Goal: Find specific page/section: Find specific page/section

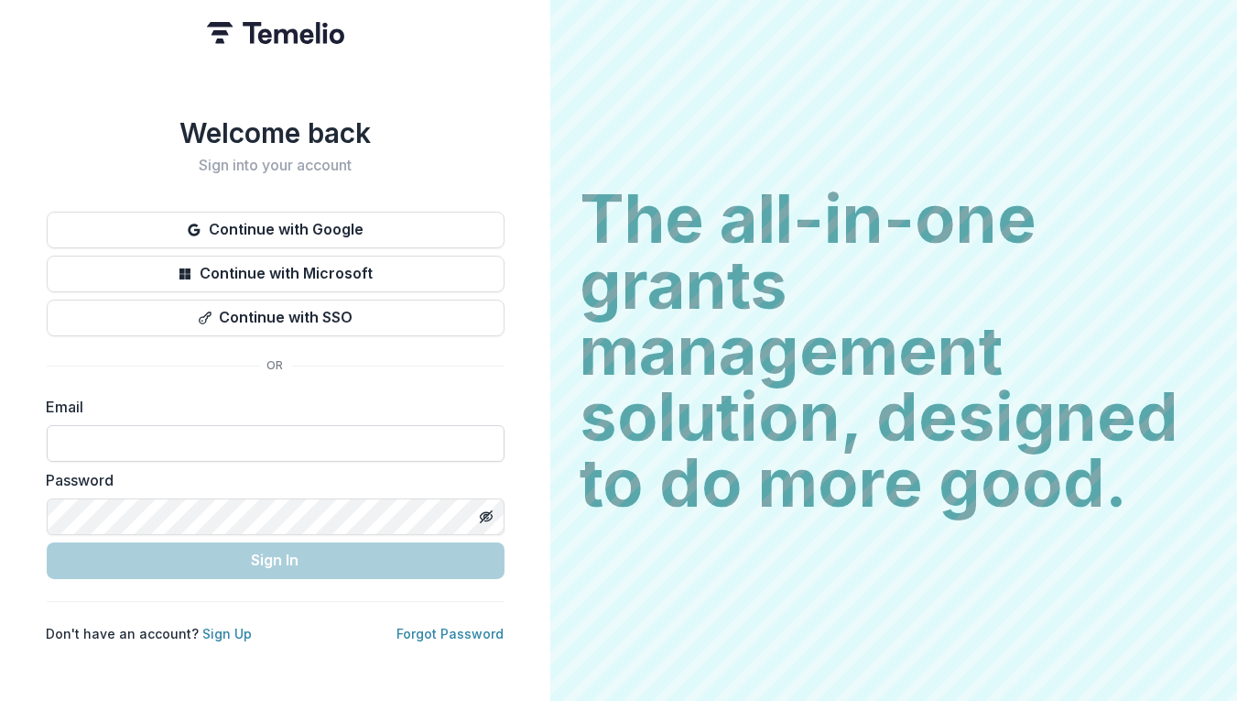
click at [111, 433] on input at bounding box center [276, 443] width 458 height 37
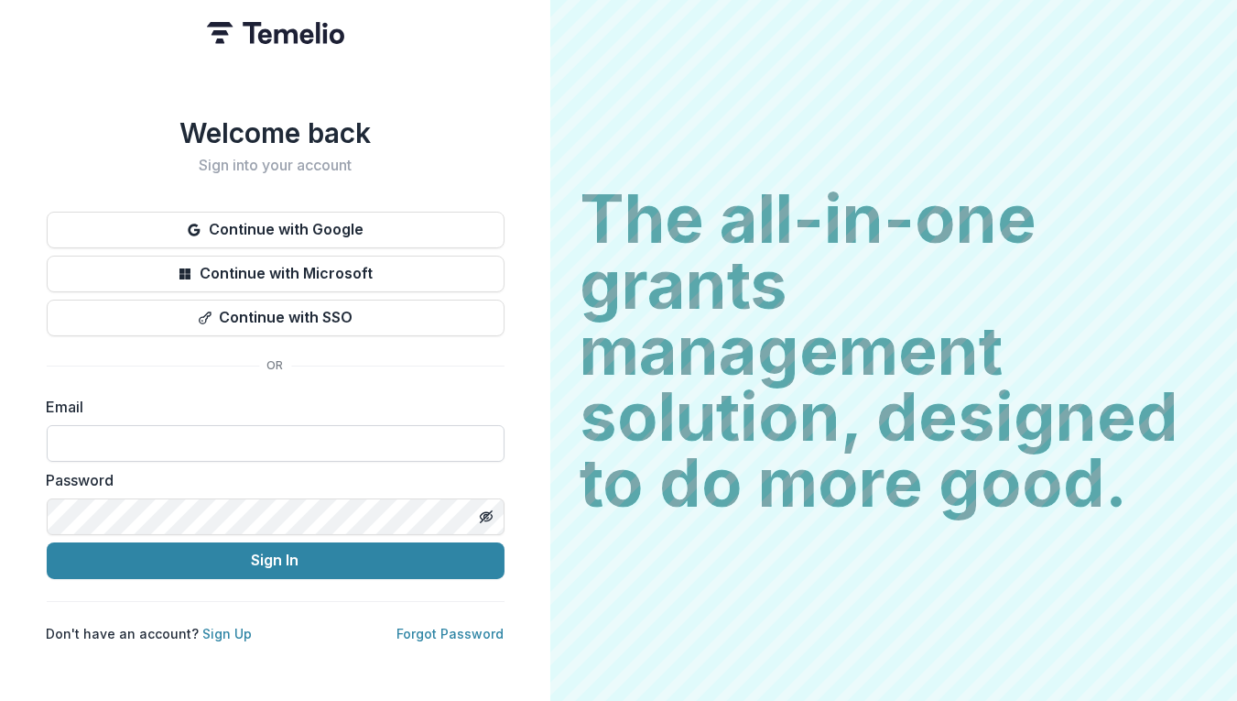
click at [111, 433] on input at bounding box center [276, 443] width 458 height 37
type input "**********"
click at [0, 700] on com-1password-button at bounding box center [0, 701] width 0 height 0
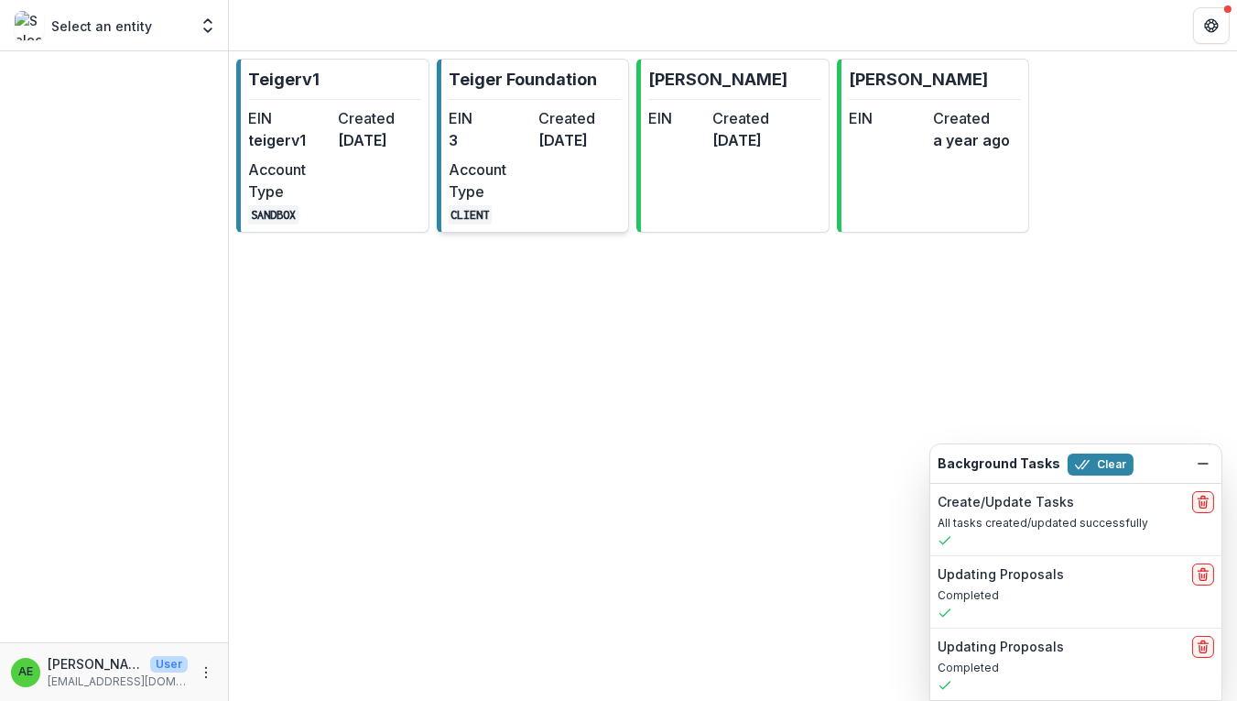
click at [478, 140] on dd "3" at bounding box center [490, 140] width 82 height 22
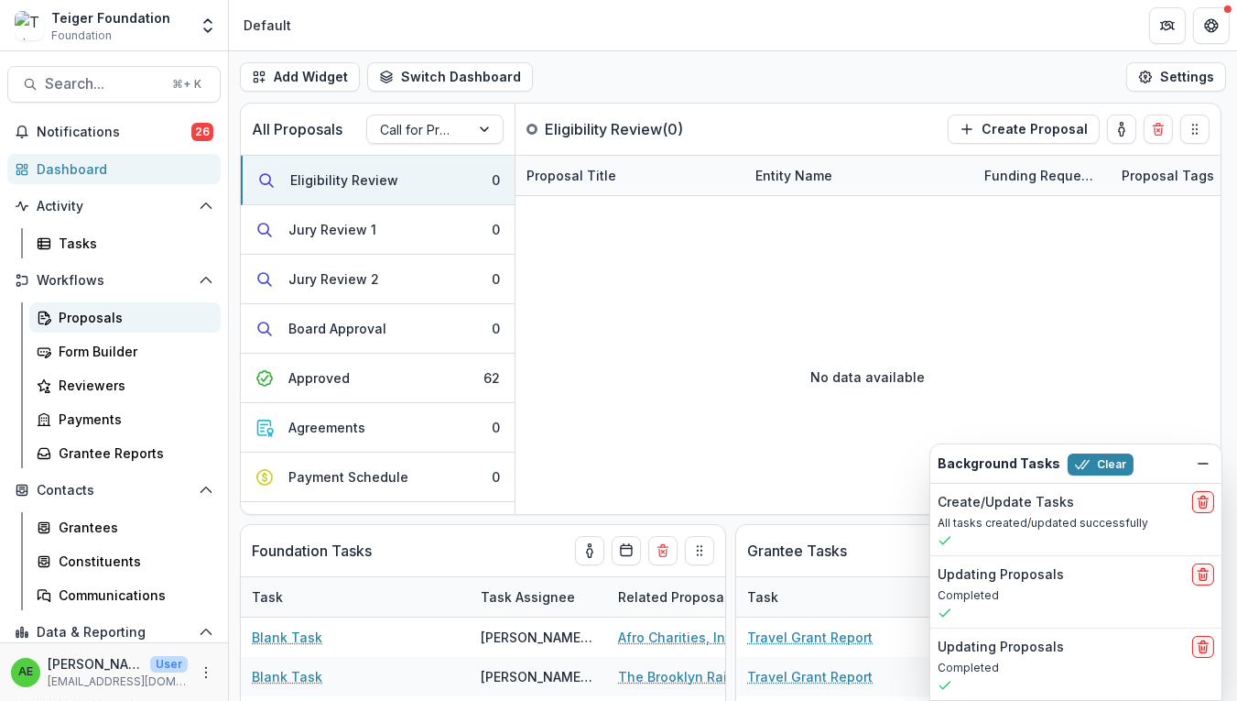
click at [116, 323] on div "Proposals" at bounding box center [132, 317] width 147 height 19
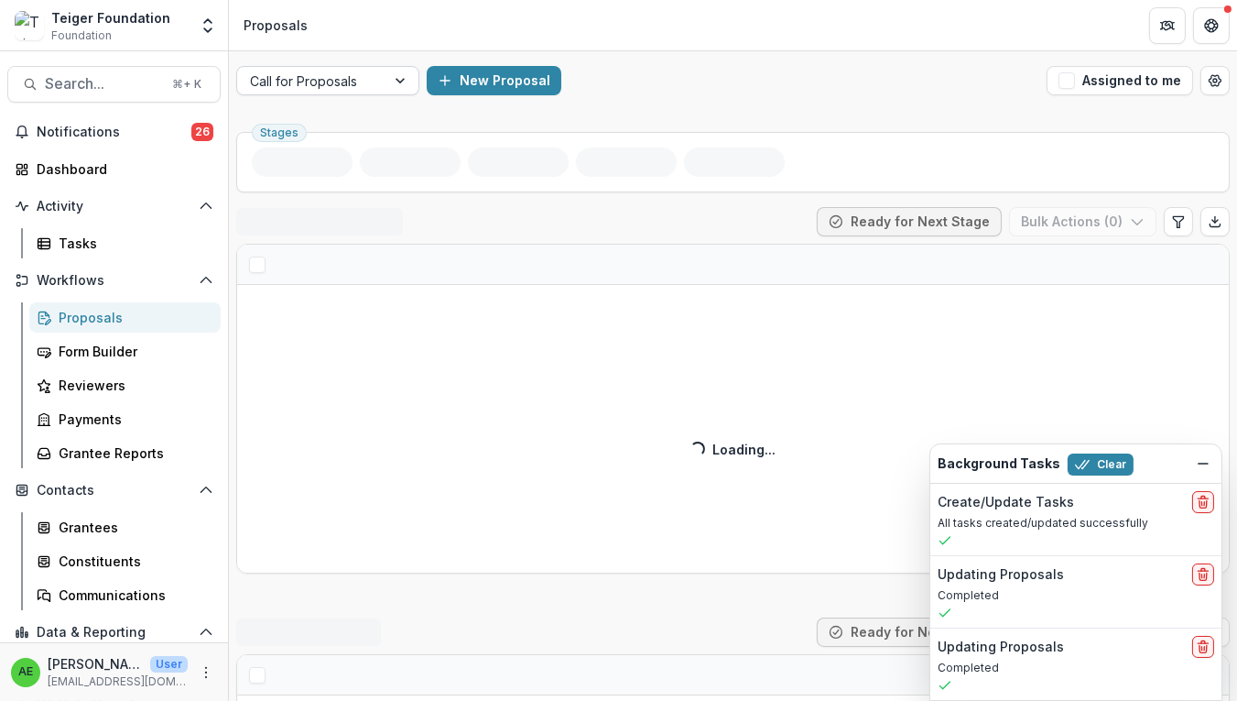
click at [350, 77] on div at bounding box center [311, 81] width 123 height 23
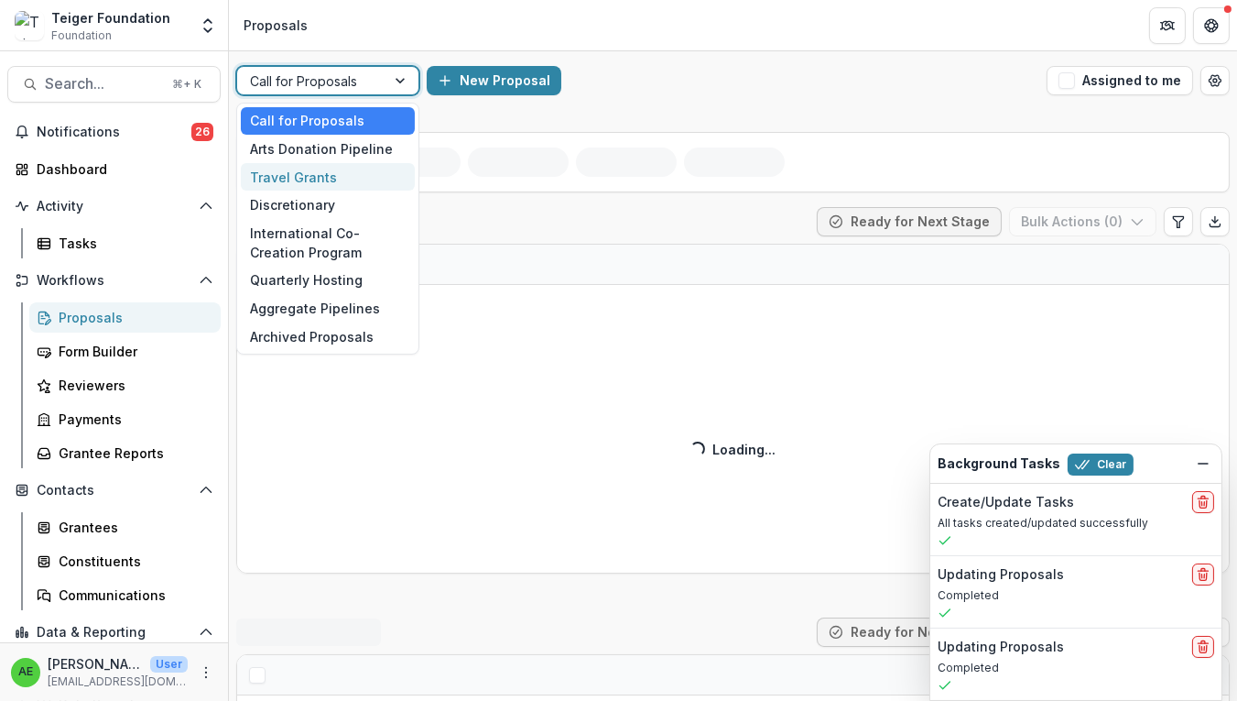
click at [351, 183] on div "Travel Grants" at bounding box center [328, 177] width 174 height 28
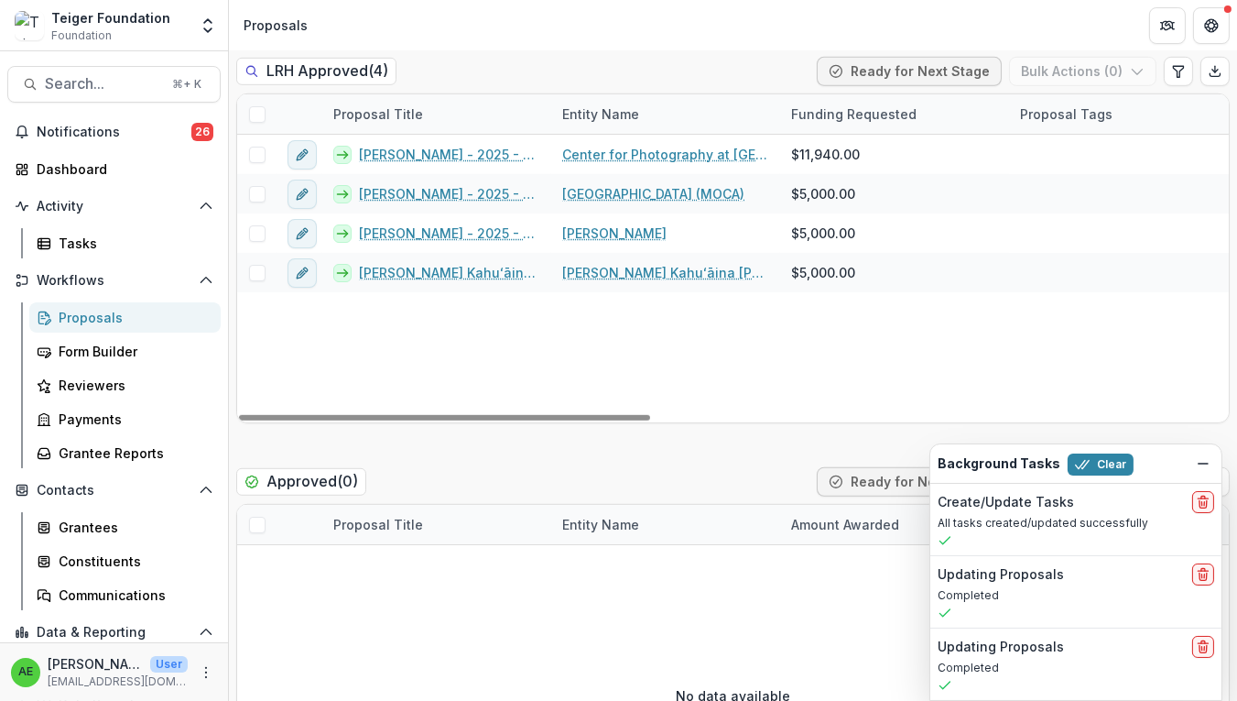
scroll to position [1833, 0]
